Goal: Task Accomplishment & Management: Manage account settings

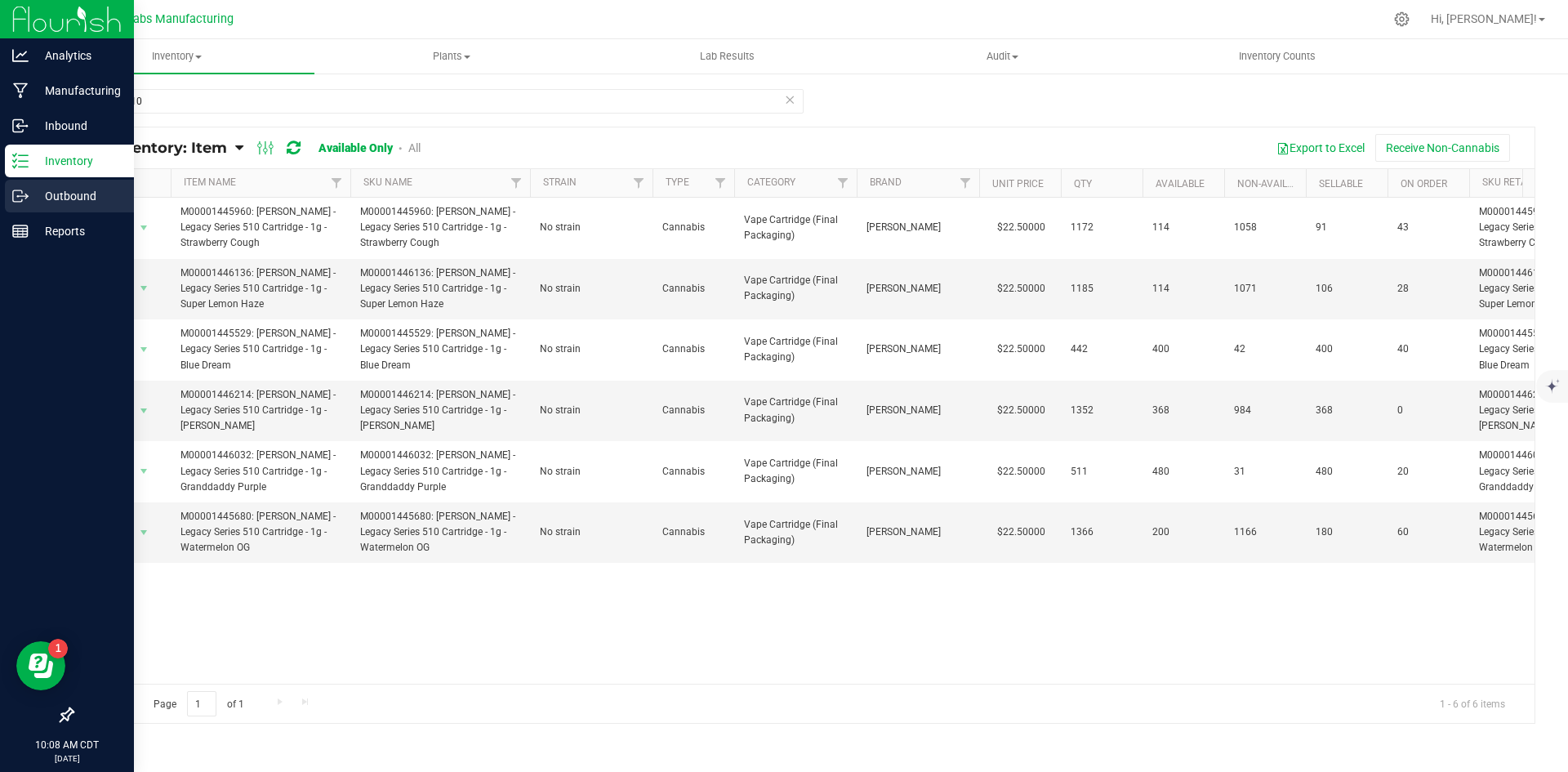
click at [66, 190] on p "Outbound" at bounding box center [77, 196] width 98 height 20
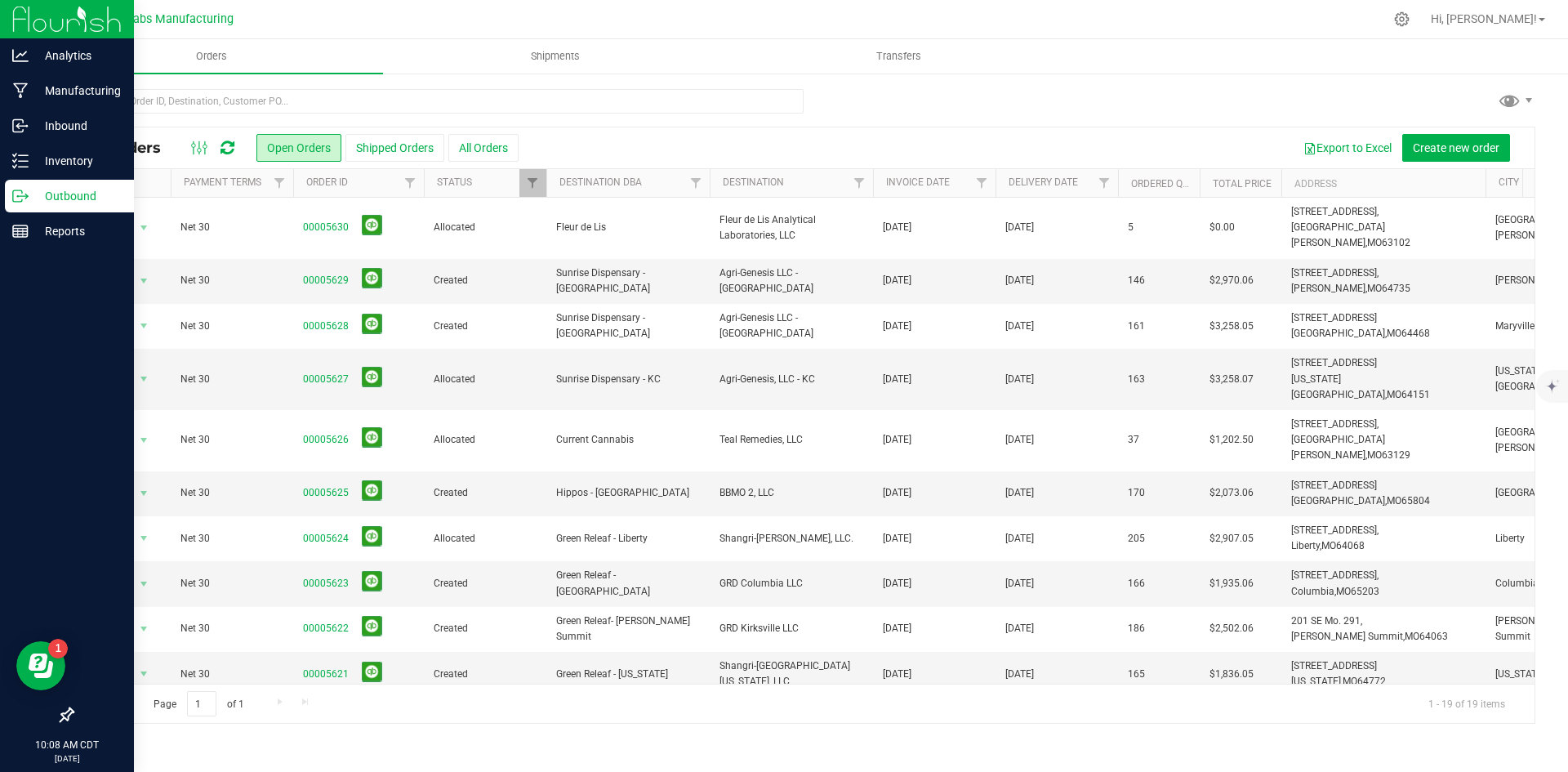
click at [959, 105] on div at bounding box center [804, 107] width 1463 height 37
click at [1027, 123] on div at bounding box center [804, 107] width 1463 height 37
click at [1410, 12] on icon at bounding box center [1401, 19] width 17 height 17
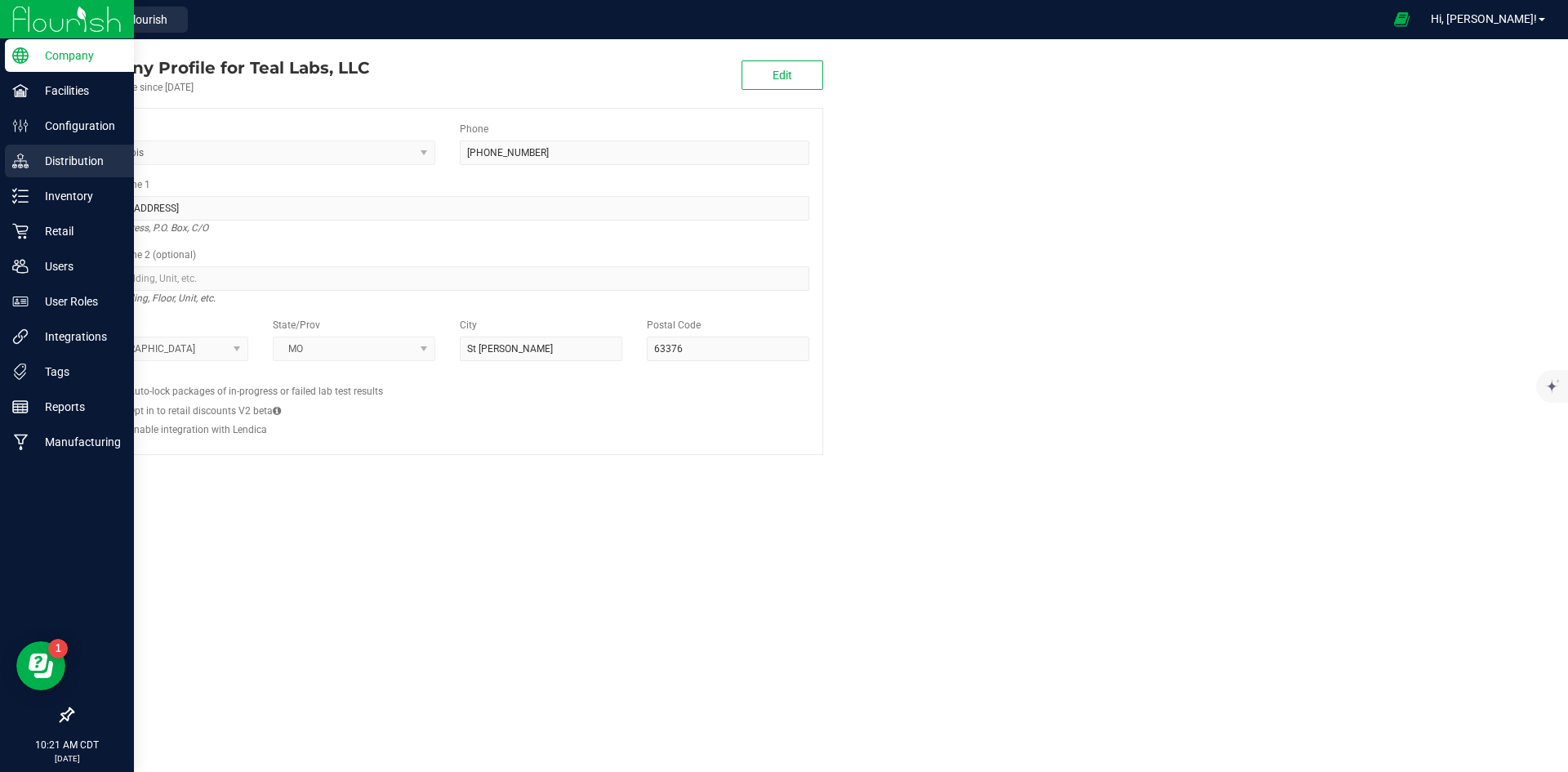
click at [61, 154] on p "Distribution" at bounding box center [77, 161] width 98 height 20
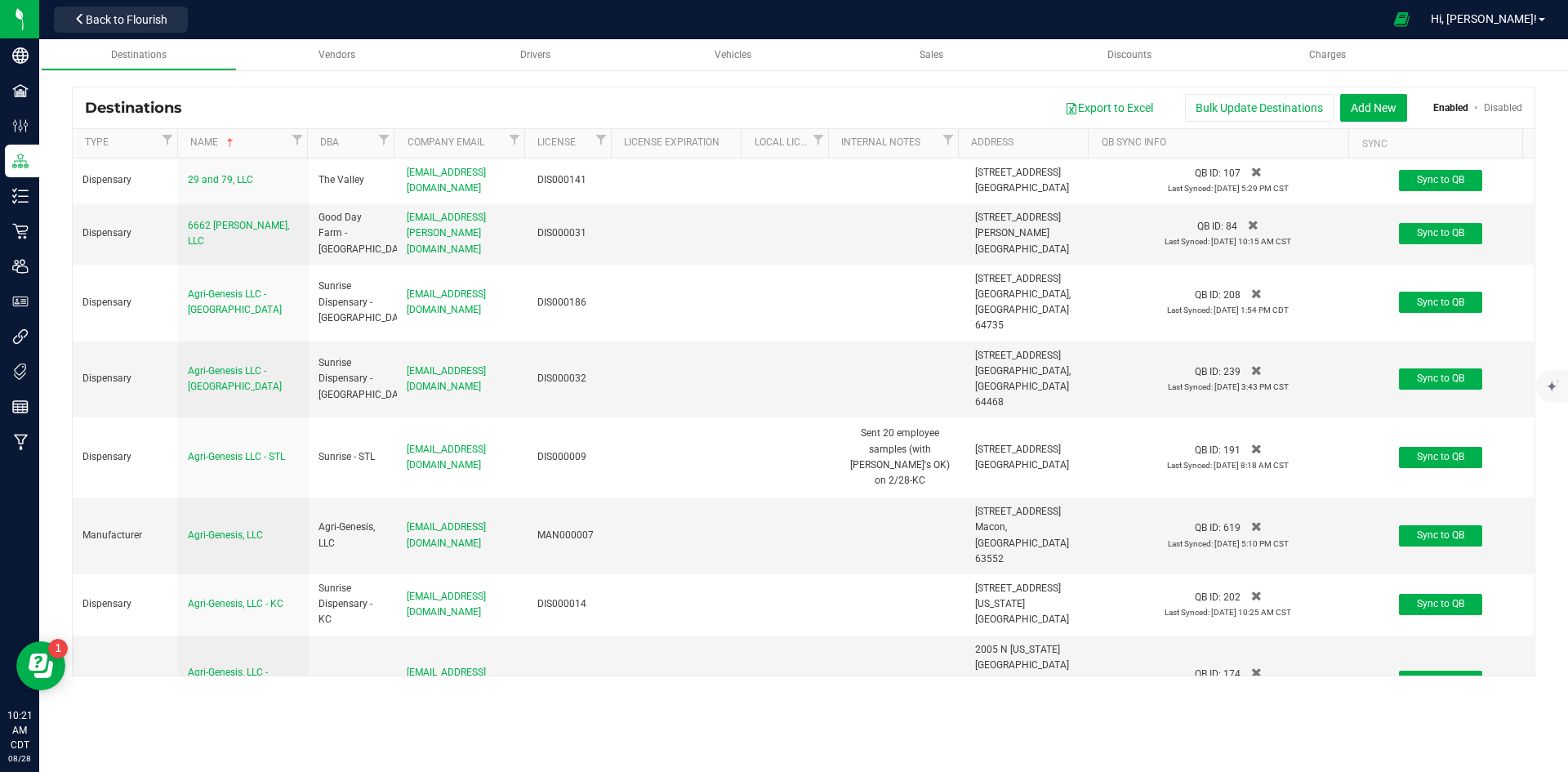
click at [381, 143] on span "Filter" at bounding box center [383, 139] width 13 height 13
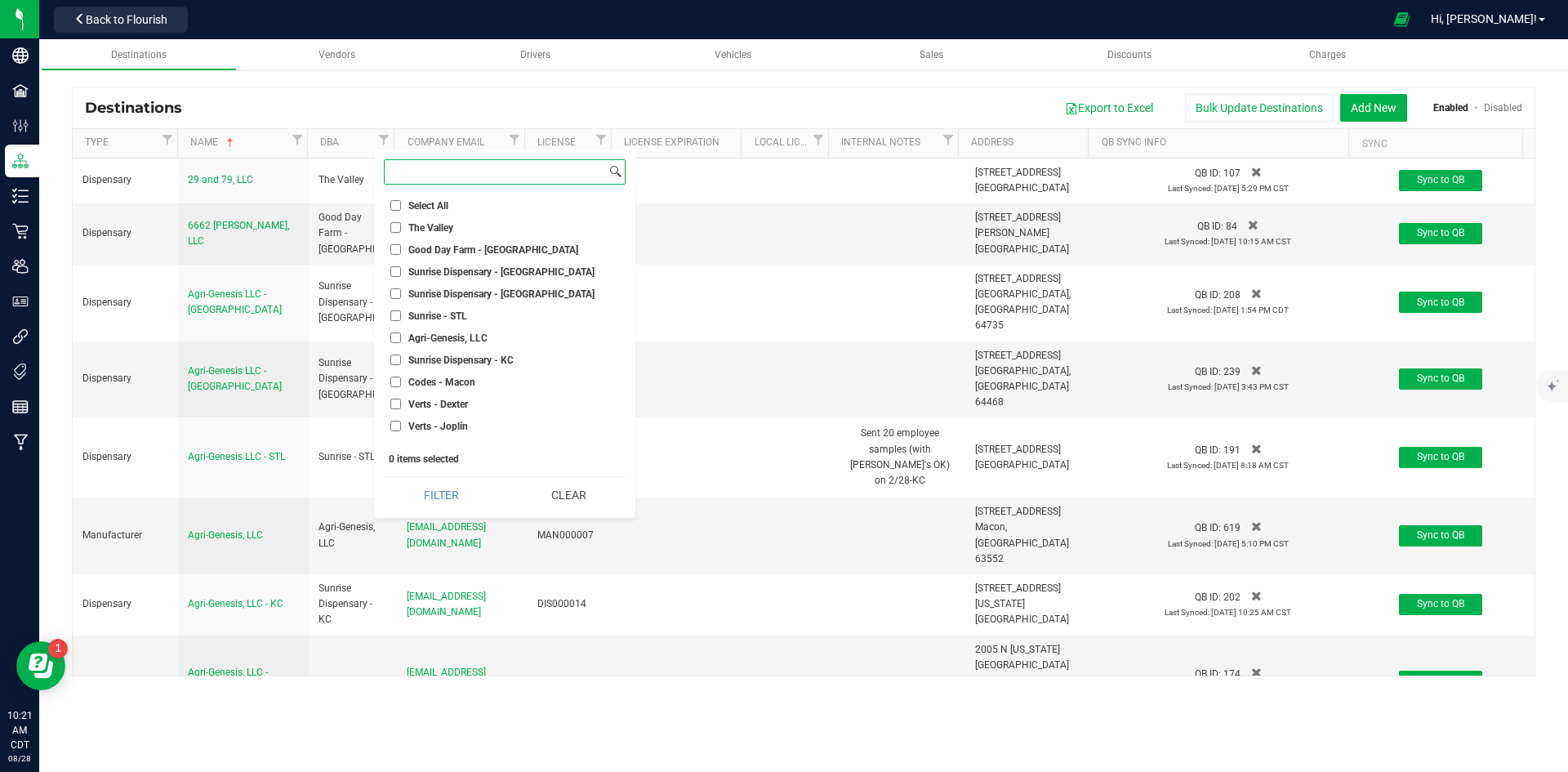
click at [427, 168] on input at bounding box center [495, 172] width 222 height 24
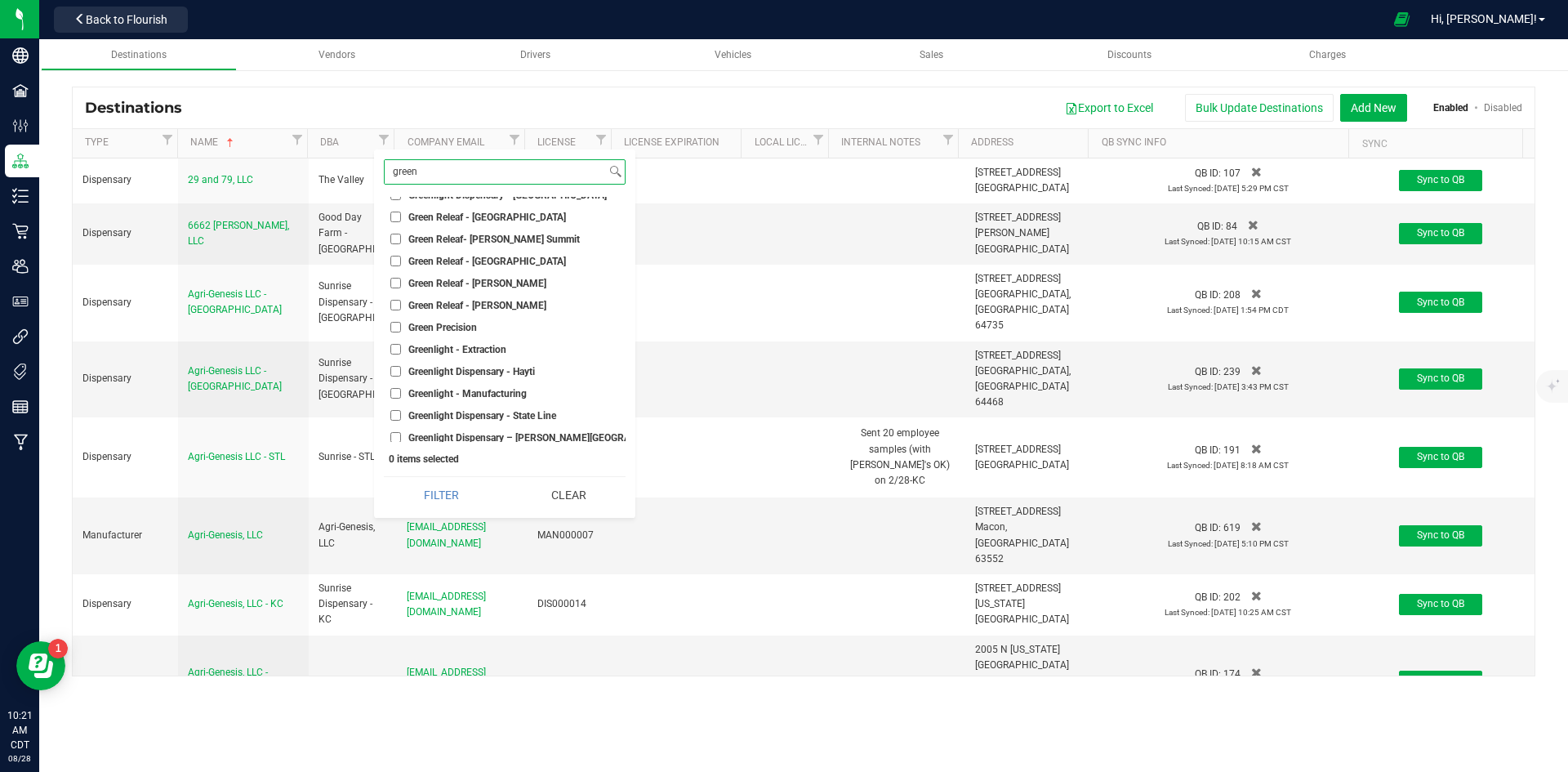
scroll to position [245, 0]
type input "green"
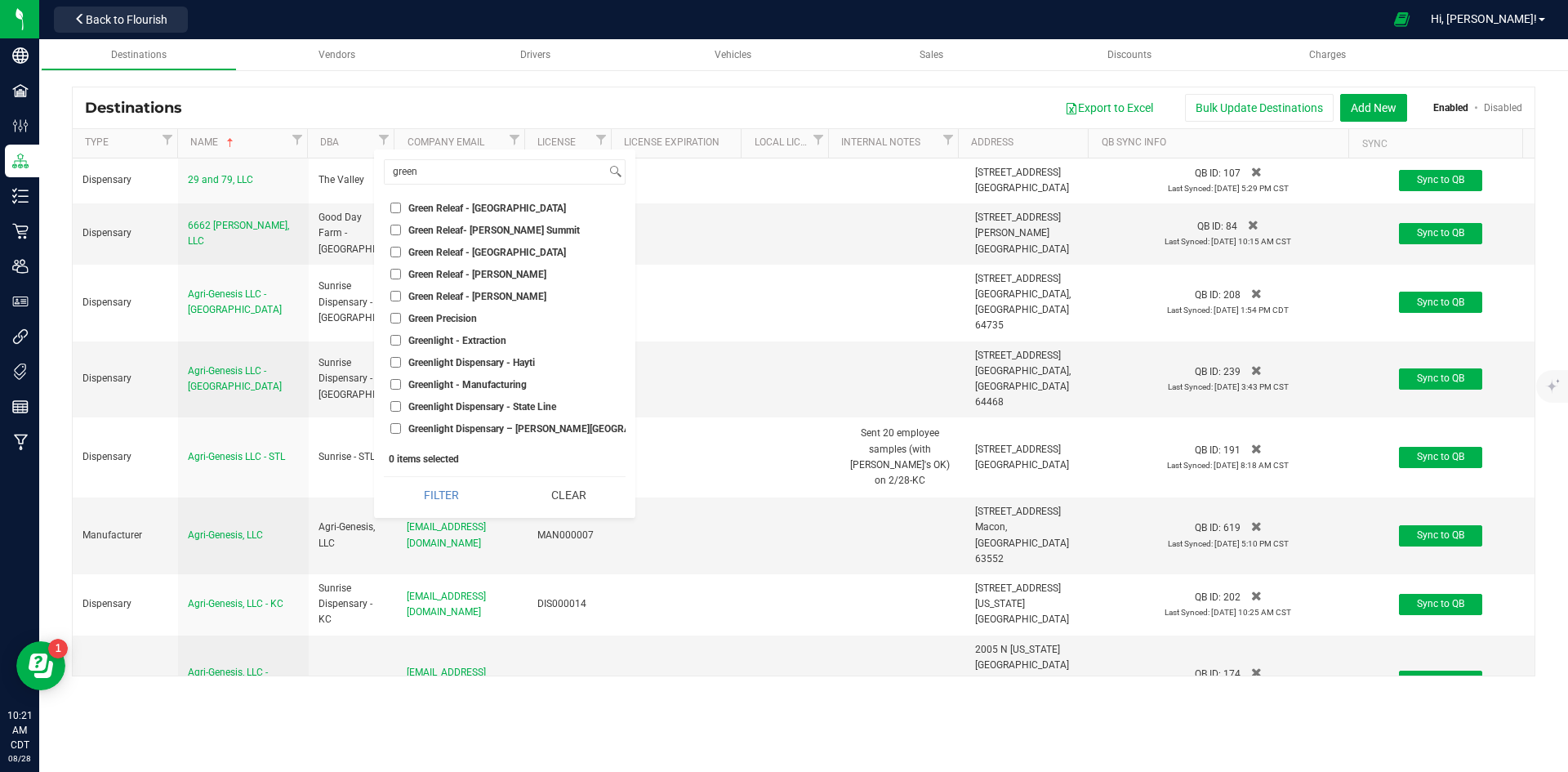
click at [399, 208] on input "Green Releaf - [GEOGRAPHIC_DATA]" at bounding box center [395, 208] width 11 height 11
click at [421, 488] on button "Filter" at bounding box center [441, 494] width 115 height 36
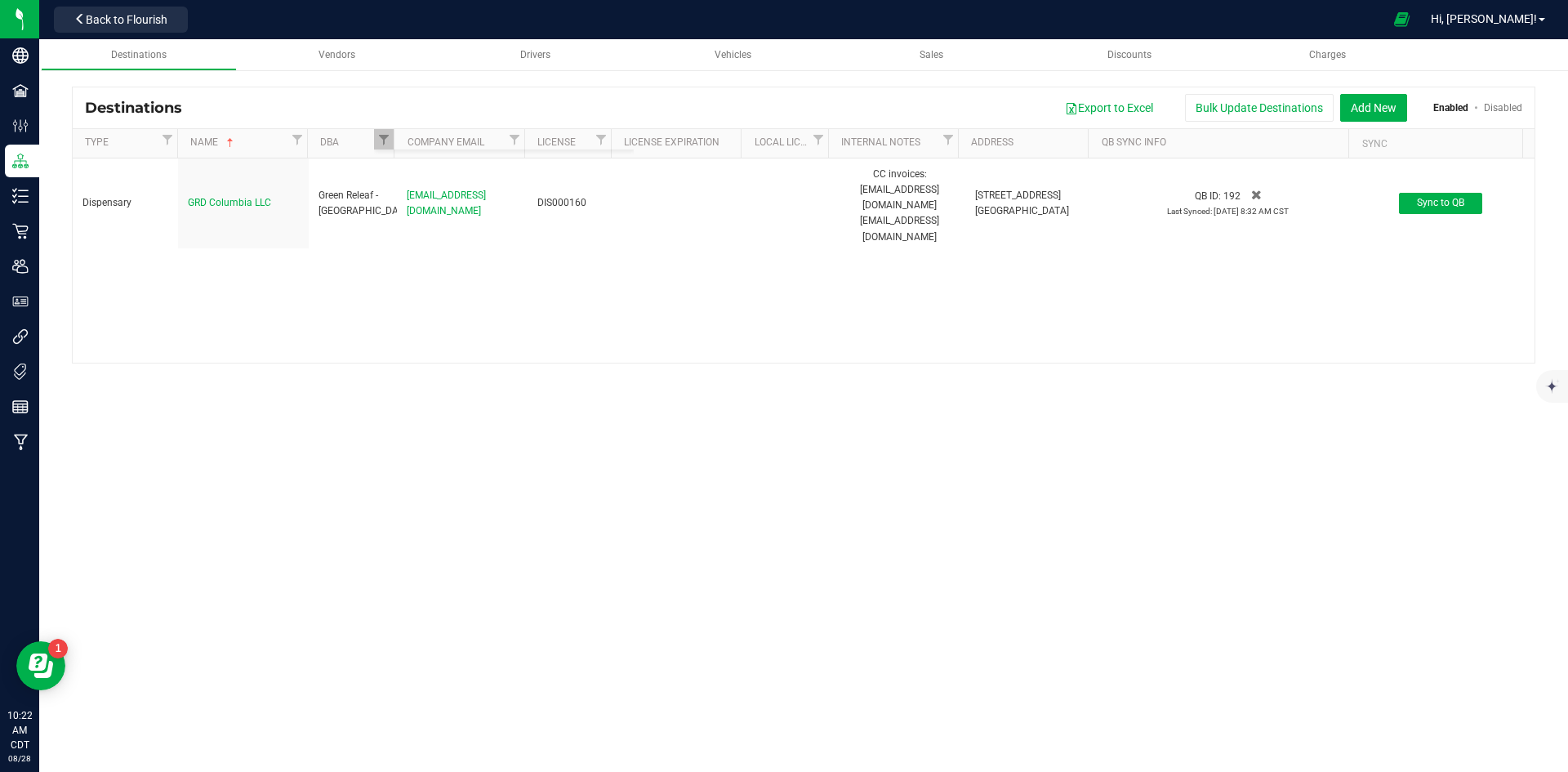
checkbox input "true"
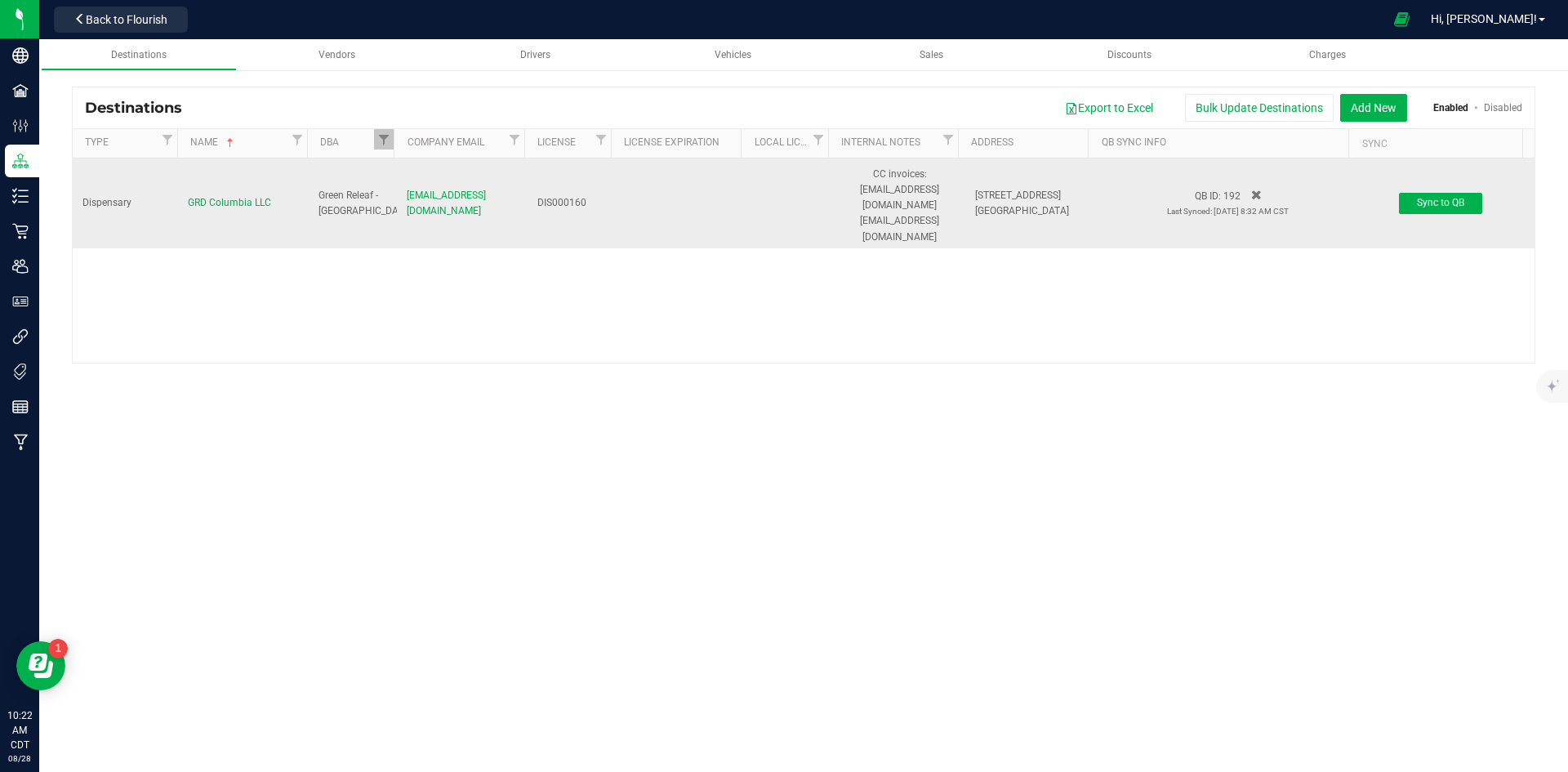
click at [467, 209] on div "[EMAIL_ADDRESS][DOMAIN_NAME]" at bounding box center [462, 203] width 112 height 31
click at [467, 201] on span "[EMAIL_ADDRESS][DOMAIN_NAME]" at bounding box center [446, 203] width 79 height 27
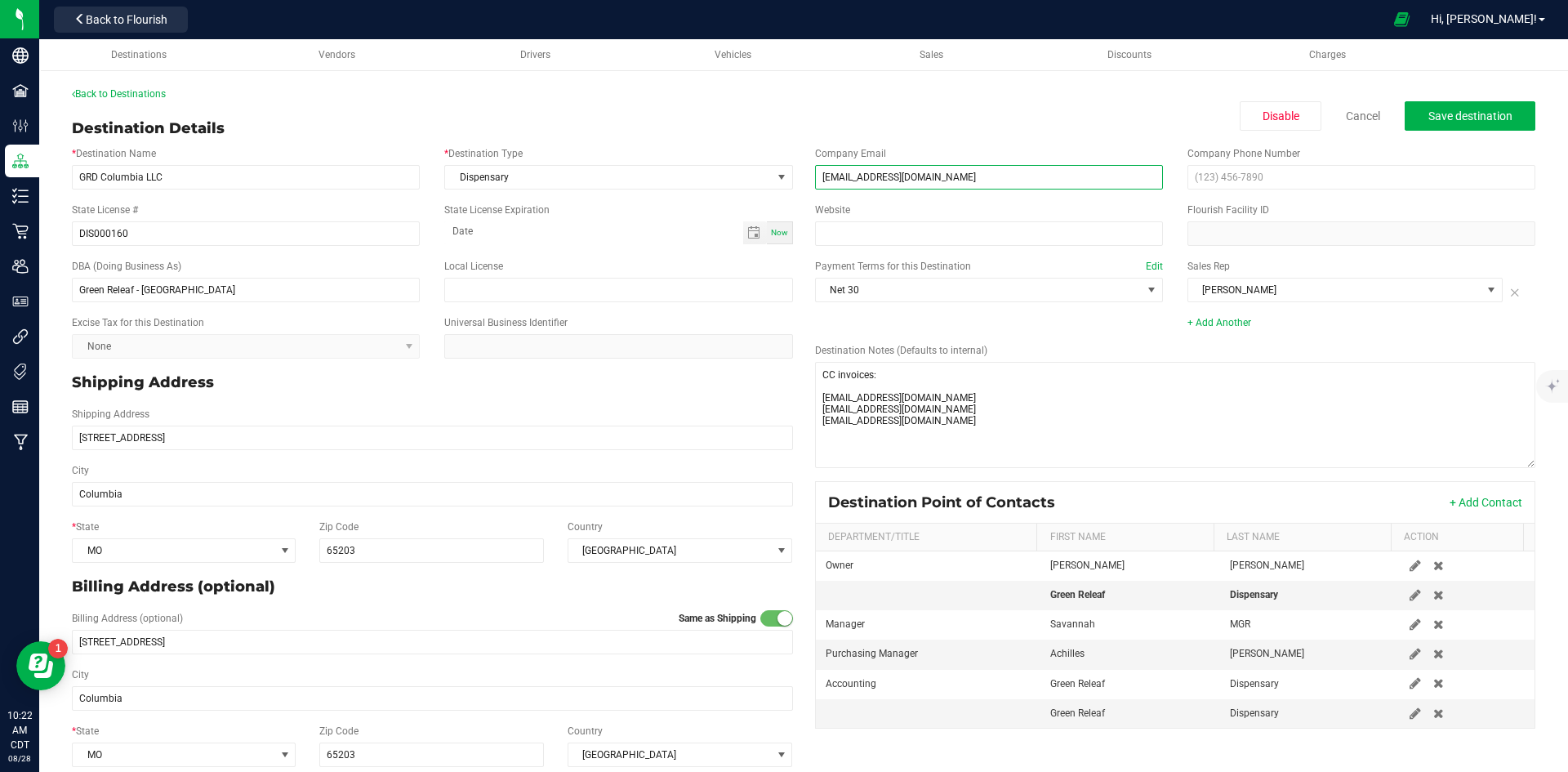
drag, startPoint x: 1014, startPoint y: 171, endPoint x: 810, endPoint y: 178, distance: 204.1
click at [815, 178] on input "[EMAIL_ADDRESS][DOMAIN_NAME]" at bounding box center [989, 178] width 348 height 25
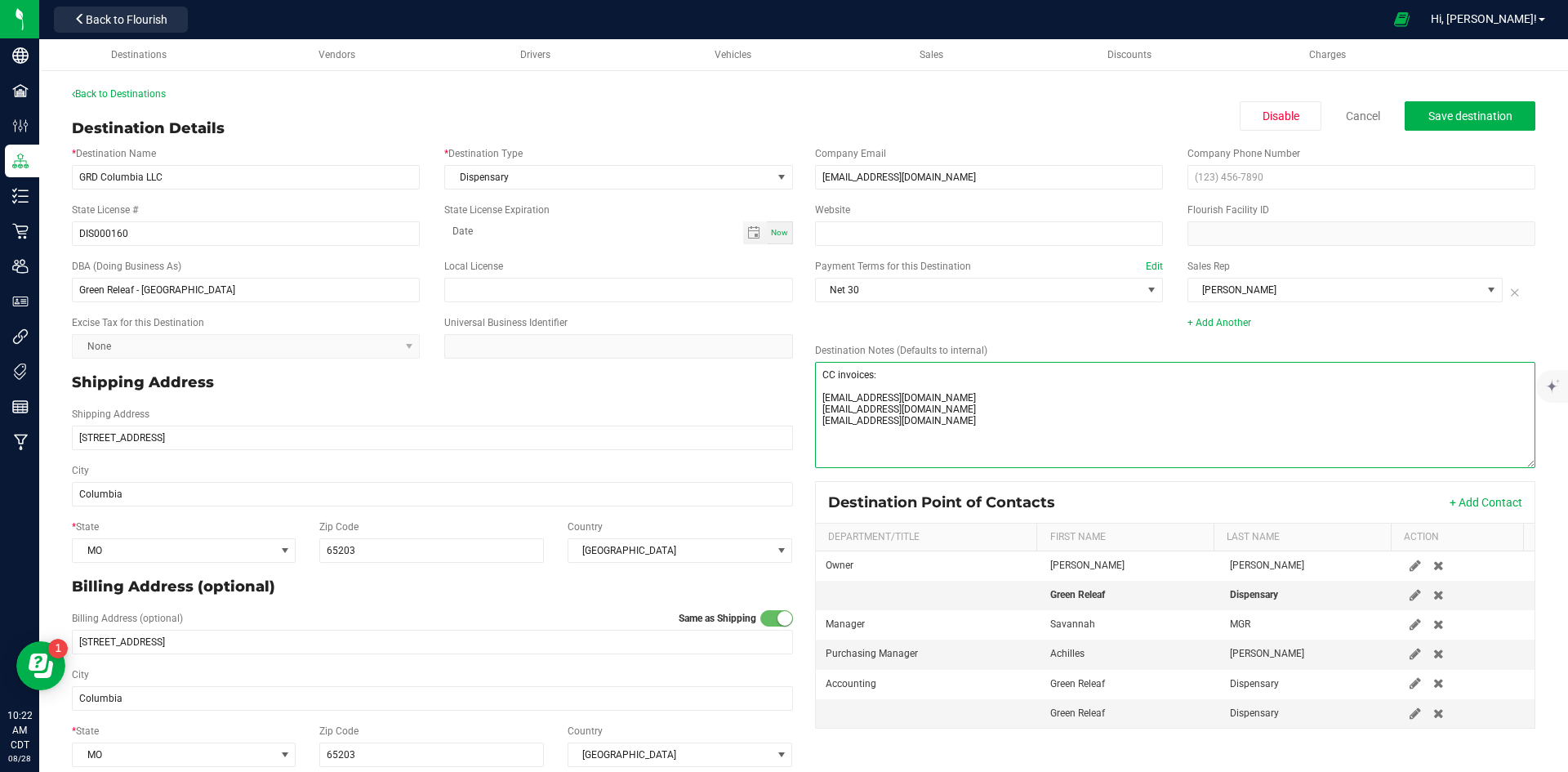
drag, startPoint x: 897, startPoint y: 408, endPoint x: 806, endPoint y: 401, distance: 91.3
click at [806, 401] on div "Destination Notes (Defaults to internal)" at bounding box center [1175, 405] width 745 height 125
click at [128, 94] on link "Back to Destinations" at bounding box center [119, 94] width 94 height 12
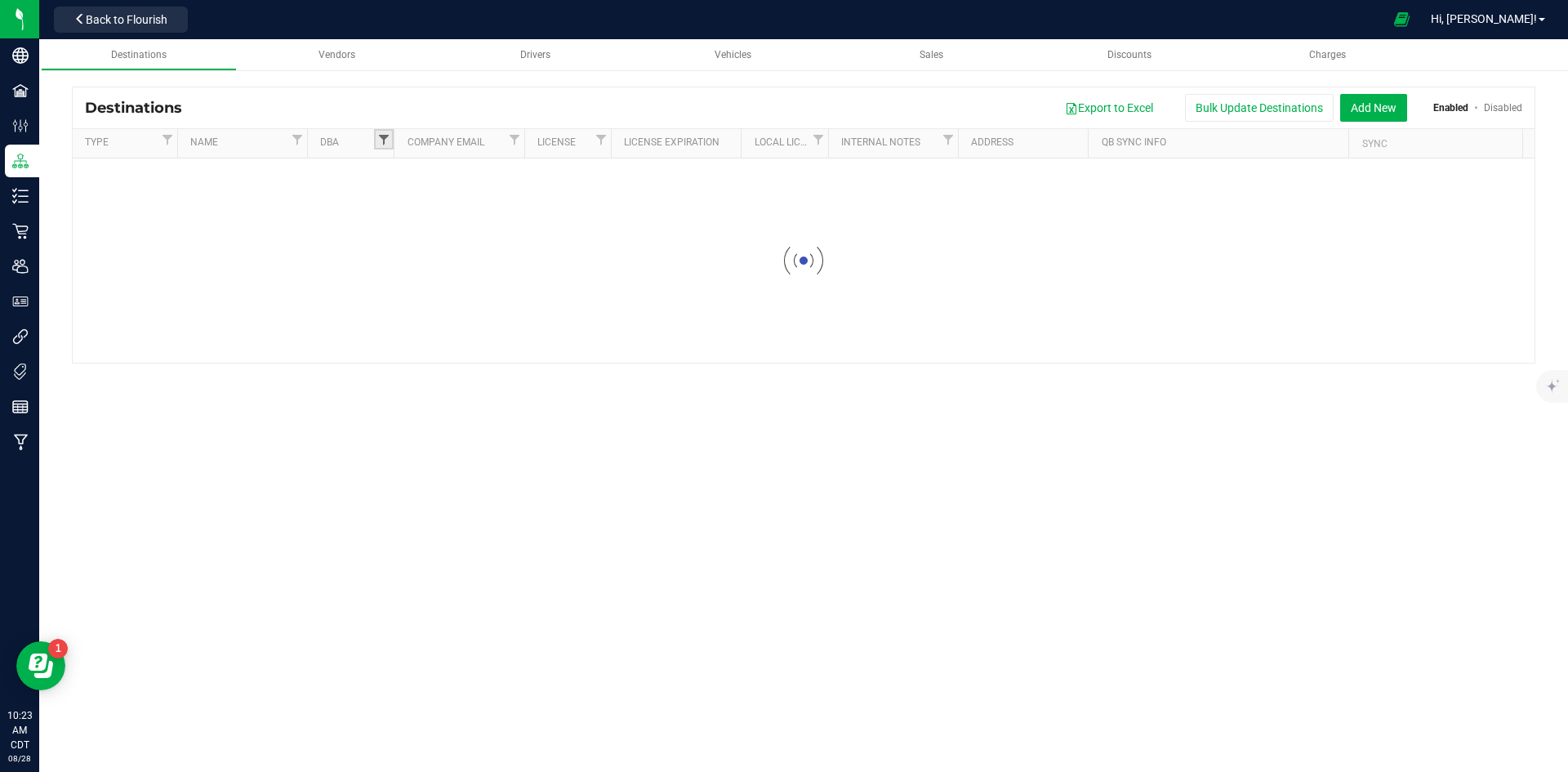
click at [384, 138] on span "Filter" at bounding box center [383, 139] width 13 height 13
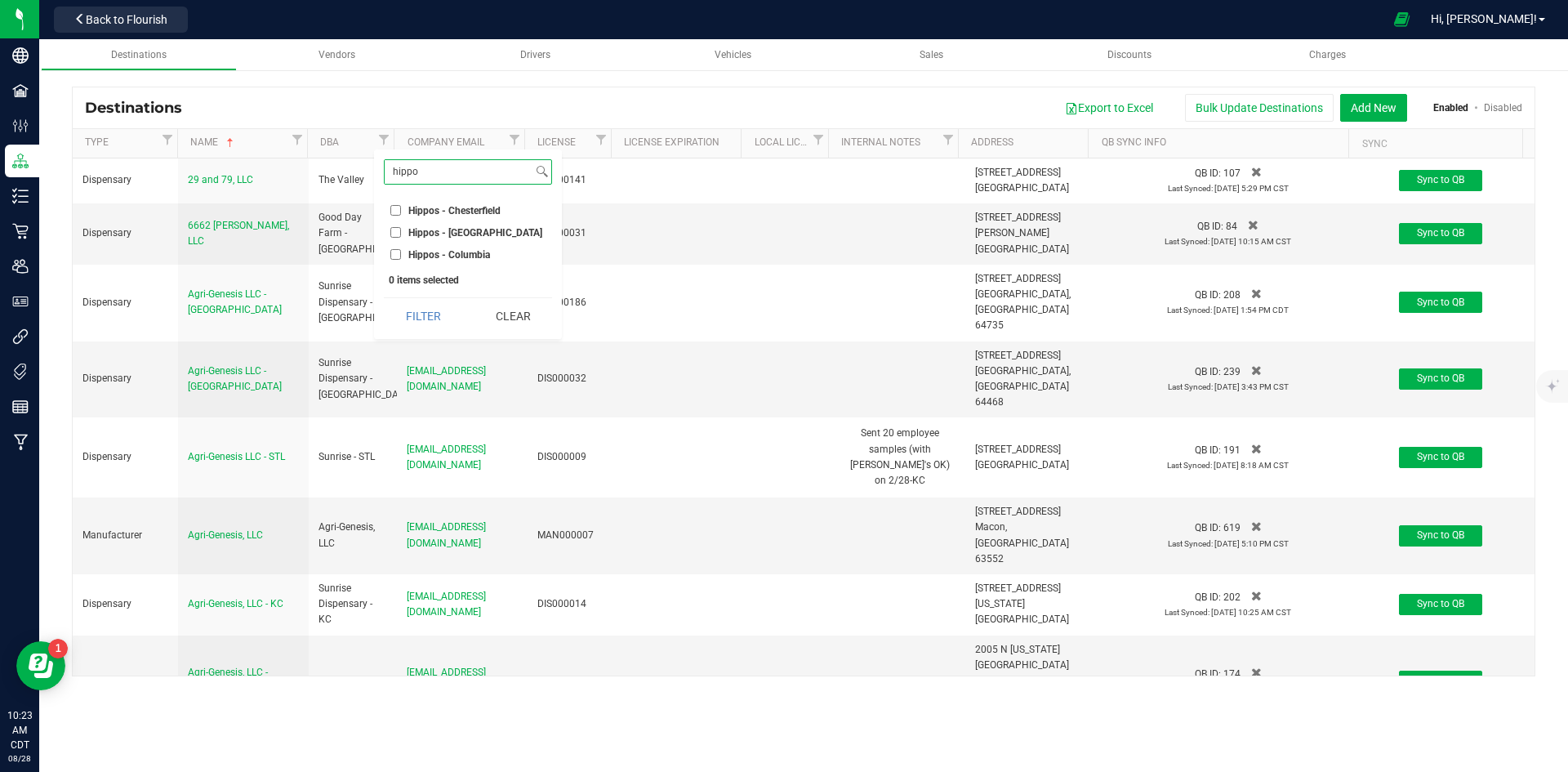
type input "hippo"
click at [392, 204] on li "Hippos - Chesterfield" at bounding box center [467, 210] width 169 height 17
click at [394, 211] on input "Hippos - Chesterfield" at bounding box center [395, 210] width 11 height 11
click at [418, 314] on button "Filter" at bounding box center [423, 315] width 78 height 36
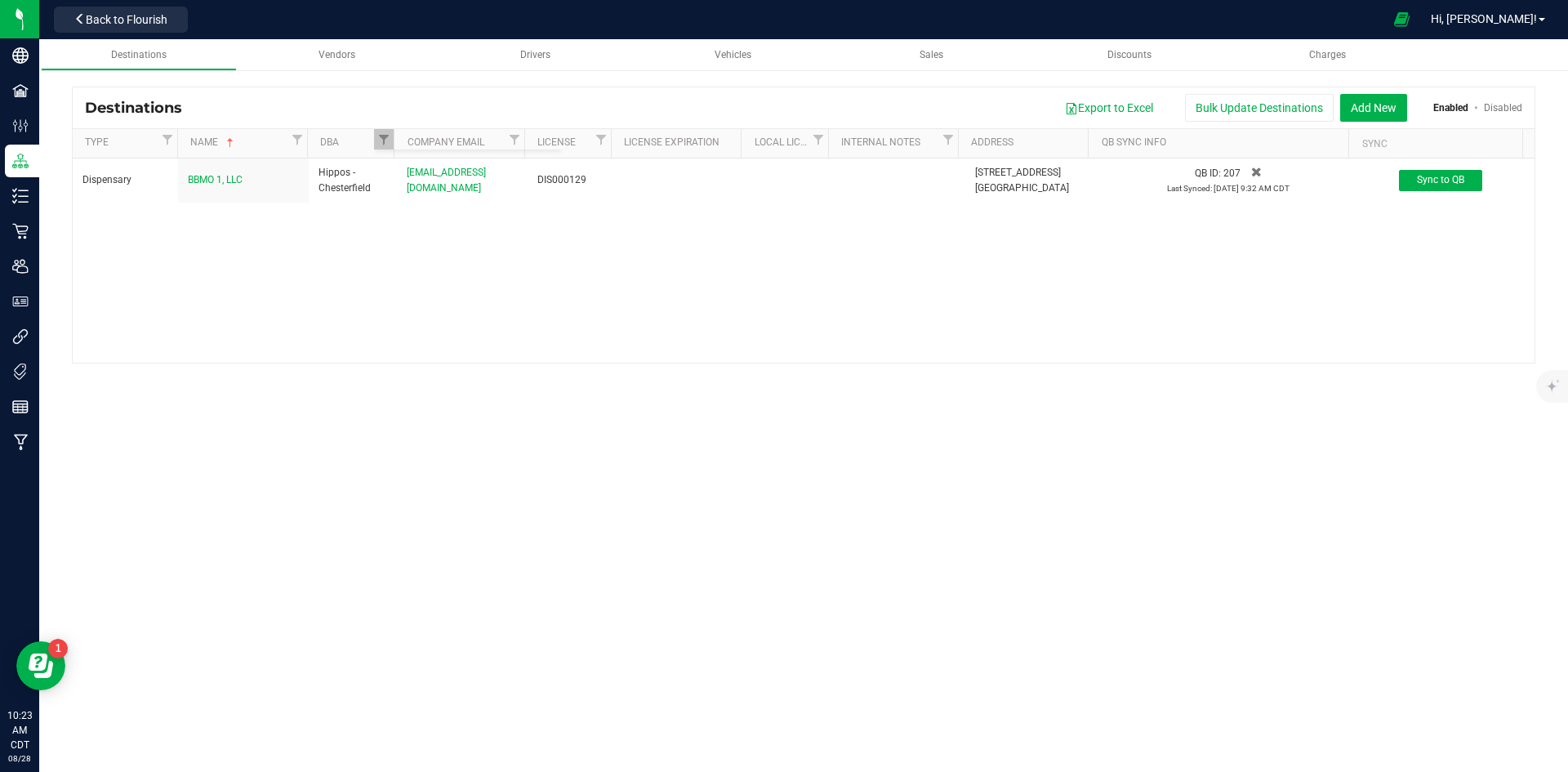
checkbox input "true"
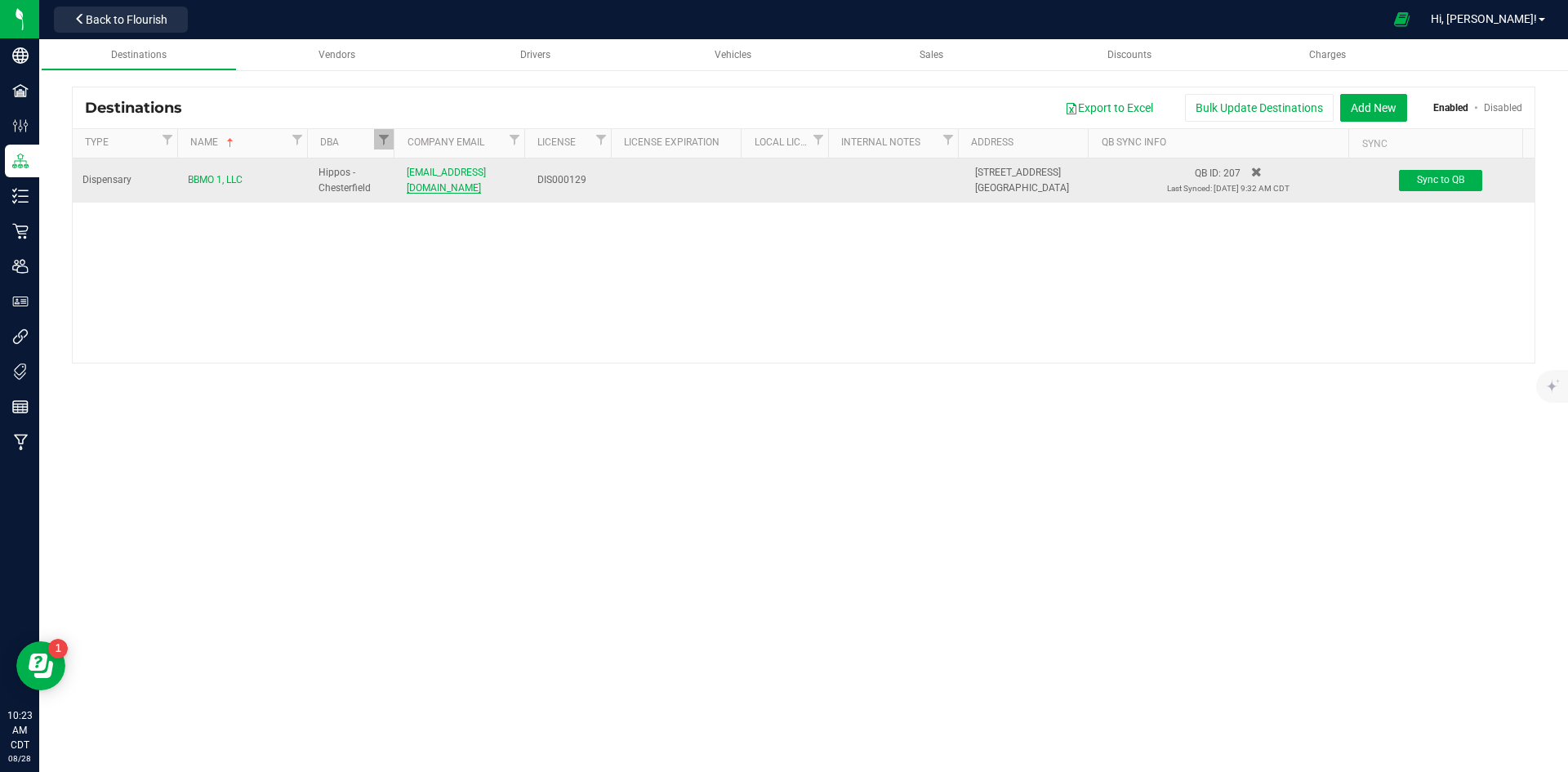
click at [480, 182] on span "[EMAIL_ADDRESS][DOMAIN_NAME]" at bounding box center [446, 180] width 79 height 27
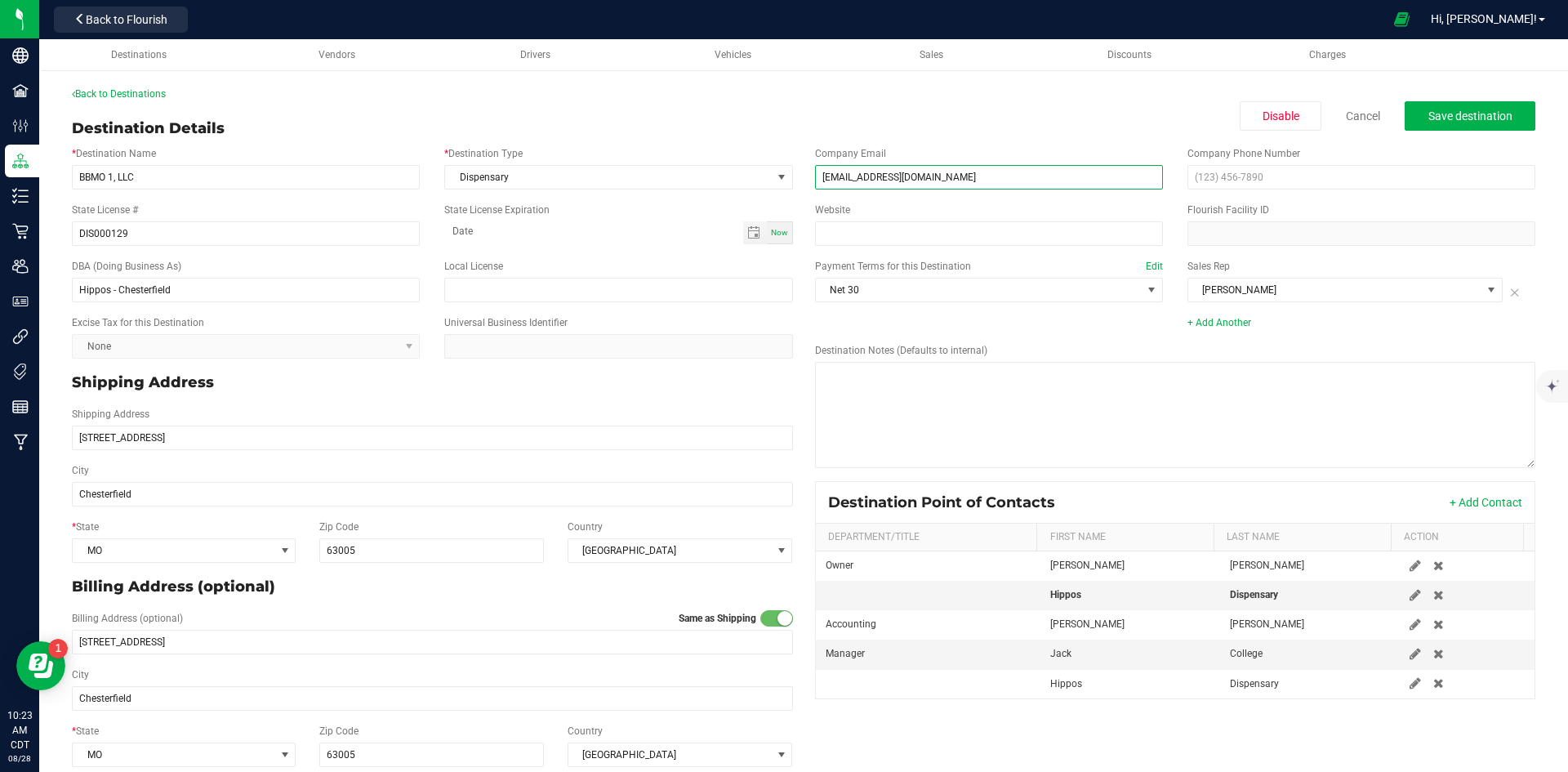
drag, startPoint x: 932, startPoint y: 179, endPoint x: 803, endPoint y: 185, distance: 129.1
click at [803, 185] on div "Company Email [EMAIL_ADDRESS][DOMAIN_NAME]" at bounding box center [989, 168] width 373 height 43
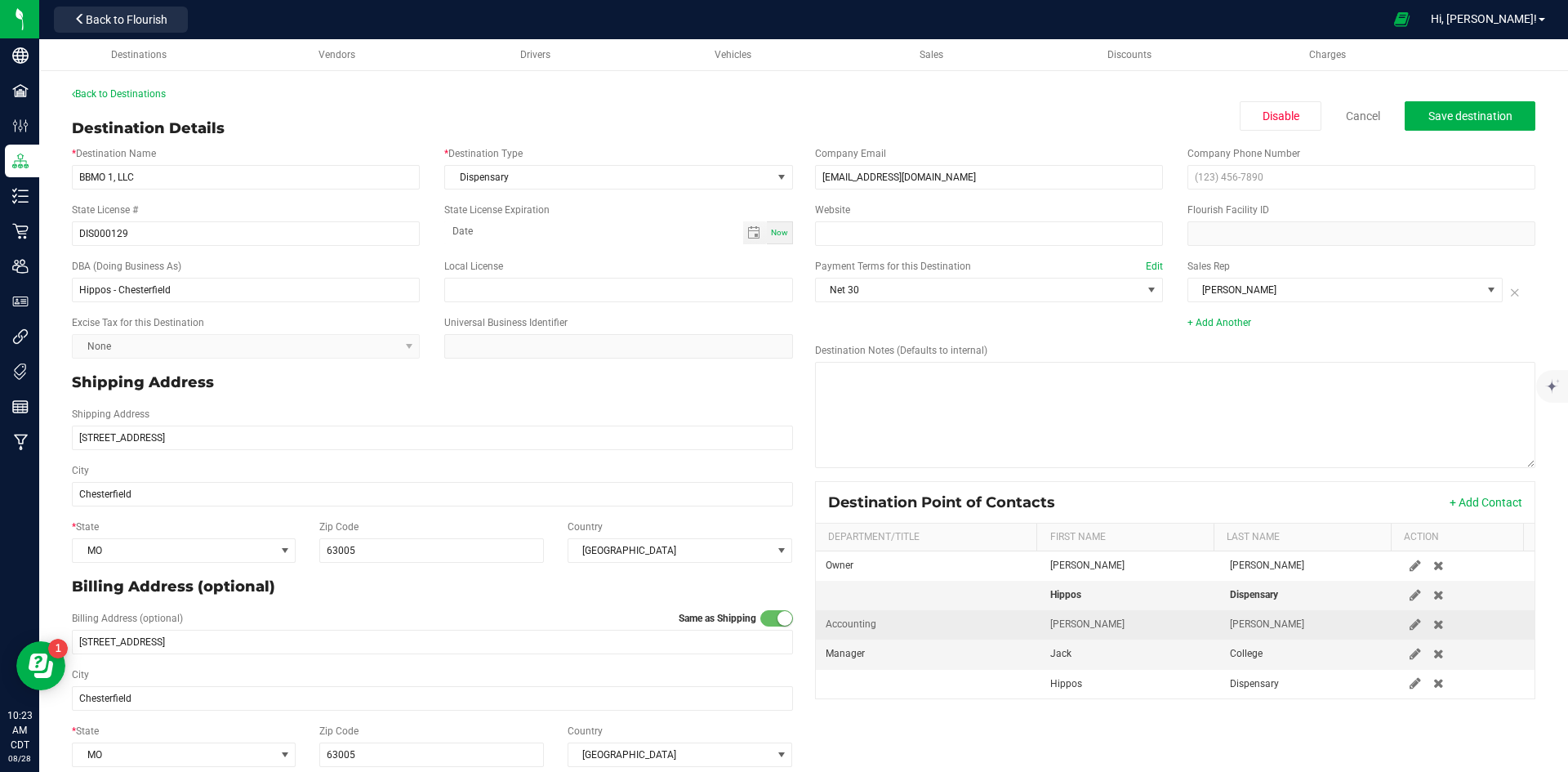
click at [984, 630] on div "Accounting" at bounding box center [928, 624] width 205 height 16
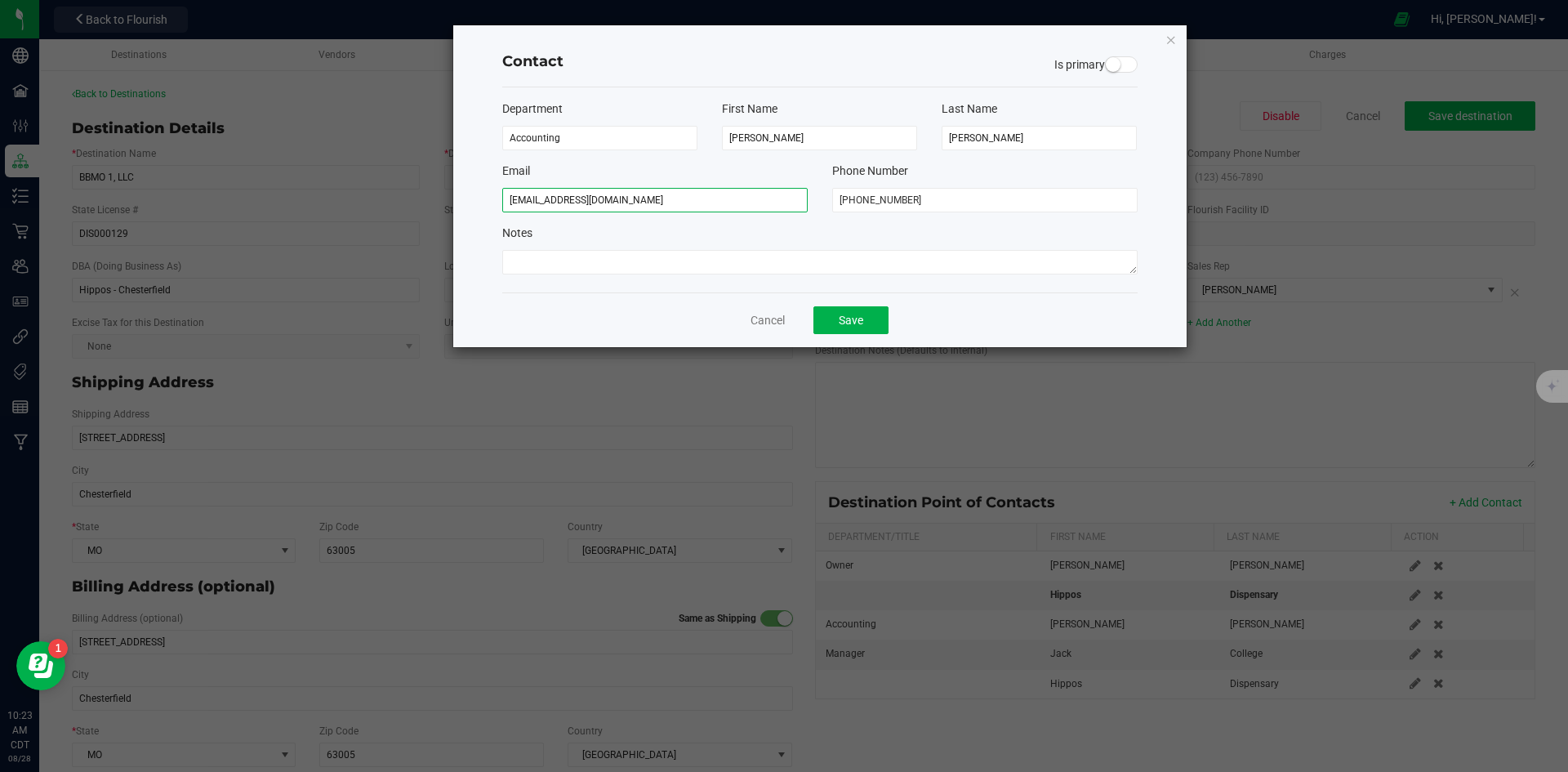
drag, startPoint x: 693, startPoint y: 198, endPoint x: 471, endPoint y: 185, distance: 222.4
click at [475, 188] on div "Contact Is primary Department Accounting First Name [PERSON_NAME] Last Name [PE…" at bounding box center [819, 186] width 733 height 322
click at [843, 326] on button "Save" at bounding box center [851, 320] width 76 height 27
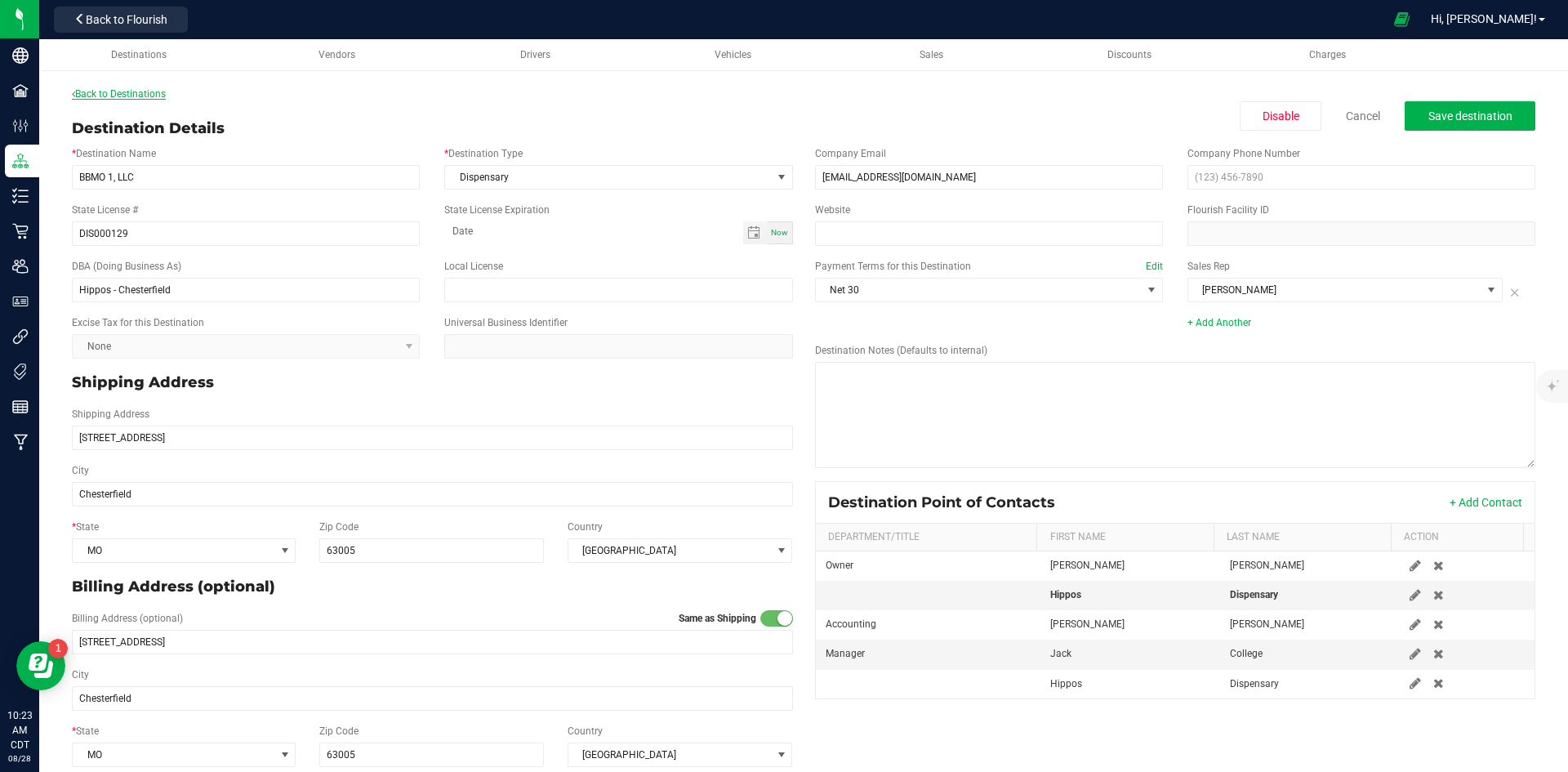
click at [119, 93] on link "Back to Destinations" at bounding box center [119, 94] width 94 height 12
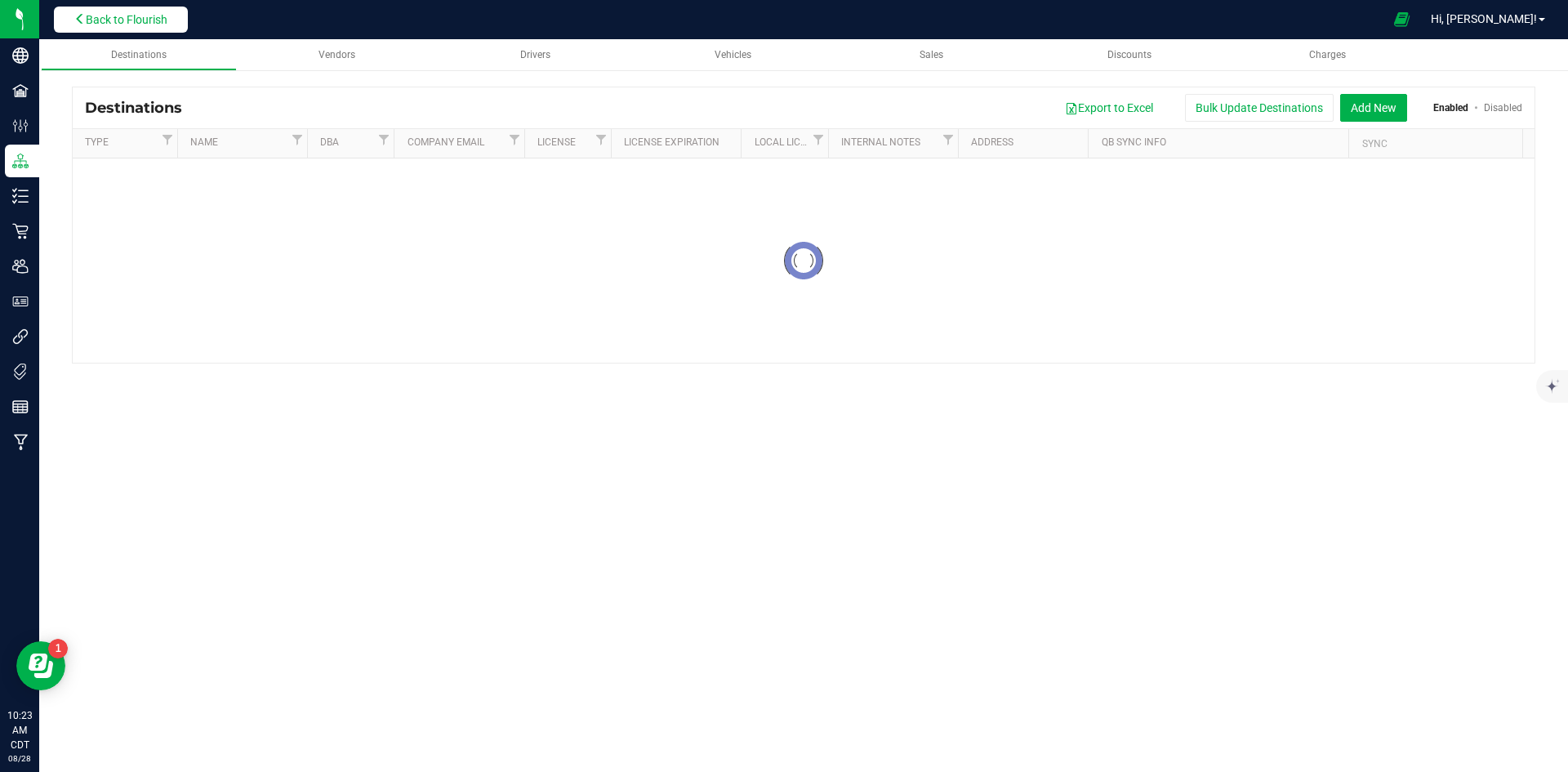
click at [132, 14] on span "Back to Flourish" at bounding box center [126, 20] width 81 height 13
